Goal: Information Seeking & Learning: Learn about a topic

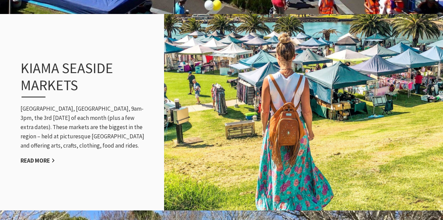
scroll to position [673, 0]
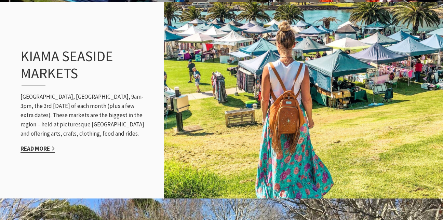
click at [43, 147] on link "Read More" at bounding box center [38, 149] width 35 height 8
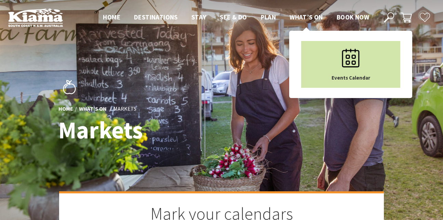
click at [340, 56] on icon "Main Menu" at bounding box center [351, 58] width 34 height 34
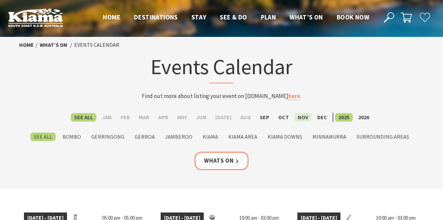
click at [299, 117] on label "Nov" at bounding box center [302, 117] width 17 height 9
click at [0, 0] on input "Nov" at bounding box center [0, 0] width 0 height 0
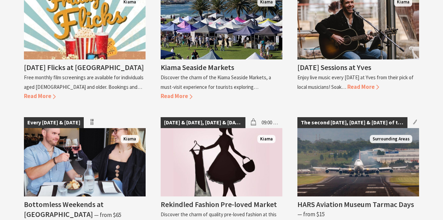
scroll to position [481, 0]
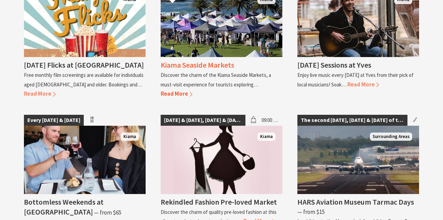
click at [180, 90] on span "Read More" at bounding box center [177, 94] width 32 height 8
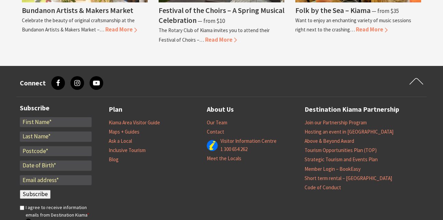
scroll to position [725, 0]
